Goal: Navigation & Orientation: Find specific page/section

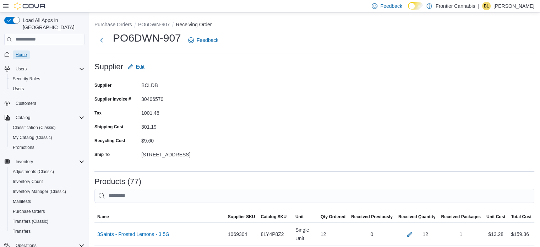
click at [24, 52] on span "Home" at bounding box center [21, 55] width 11 height 6
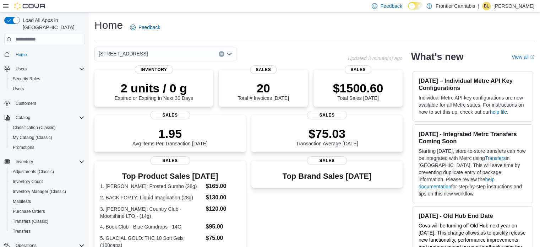
click at [229, 55] on icon "Open list of options" at bounding box center [229, 54] width 4 height 2
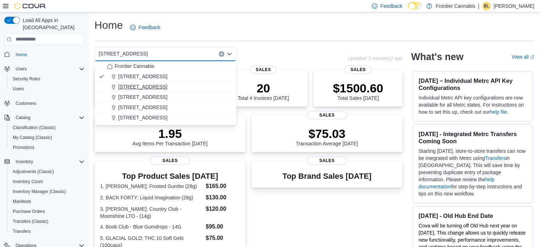
click at [152, 85] on span "[STREET_ADDRESS]" at bounding box center [142, 86] width 49 height 7
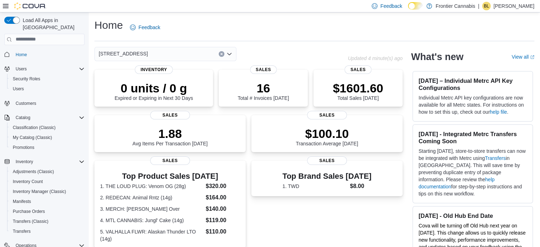
click at [229, 53] on icon "Open list of options" at bounding box center [230, 54] width 6 height 6
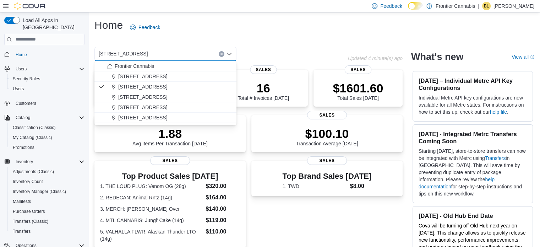
click at [153, 120] on span "[STREET_ADDRESS]" at bounding box center [142, 117] width 49 height 7
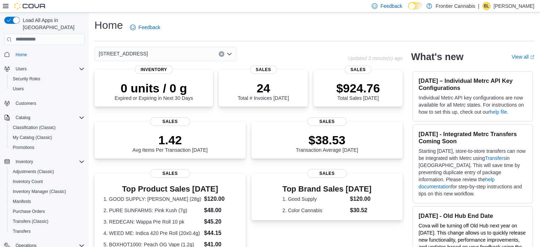
click at [231, 51] on icon "Open list of options" at bounding box center [230, 54] width 6 height 6
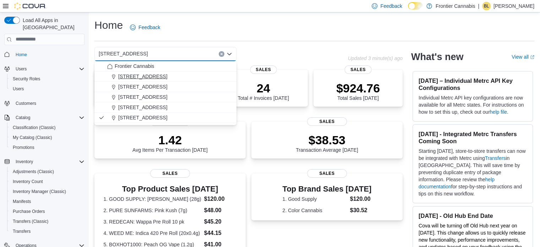
click at [156, 78] on span "[STREET_ADDRESS]" at bounding box center [142, 76] width 49 height 7
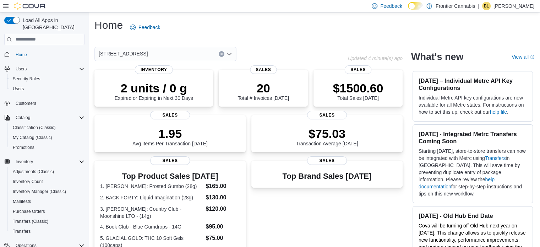
click at [232, 52] on icon "Open list of options" at bounding box center [230, 54] width 6 height 6
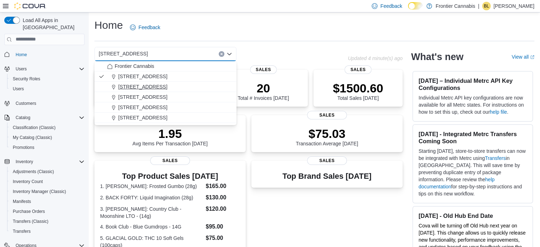
click at [151, 86] on span "[STREET_ADDRESS]" at bounding box center [142, 86] width 49 height 7
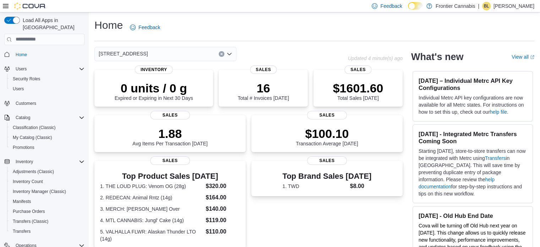
click at [227, 54] on icon "Open list of options" at bounding box center [229, 54] width 4 height 2
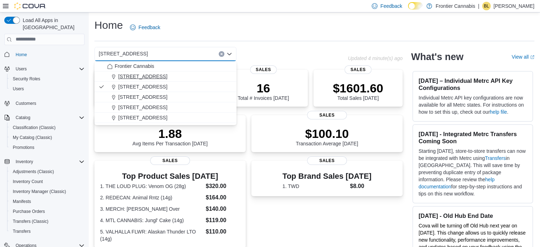
click at [147, 75] on span "[STREET_ADDRESS]" at bounding box center [142, 76] width 49 height 7
